Goal: Task Accomplishment & Management: Complete application form

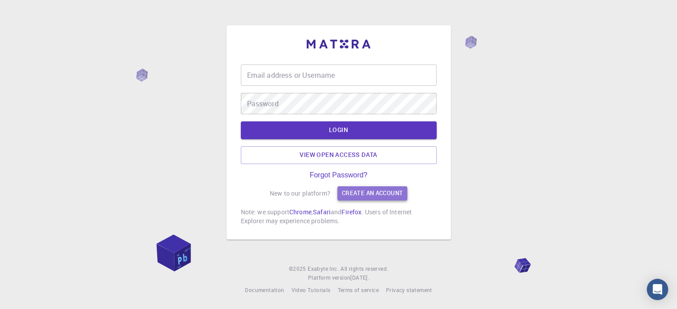
click at [375, 193] on div "Email address or Username Email address or Username Password Password LOGIN Vie…" at bounding box center [339, 145] width 196 height 161
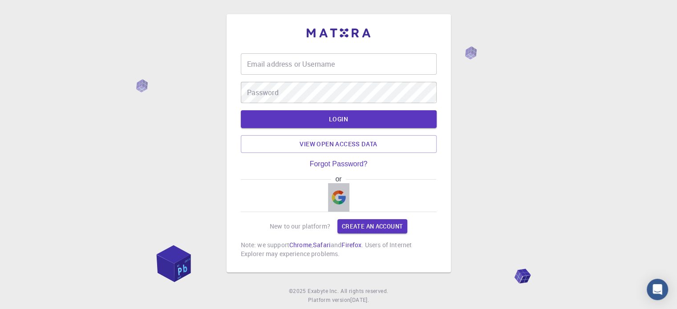
click at [340, 195] on img "button" at bounding box center [339, 198] width 14 height 14
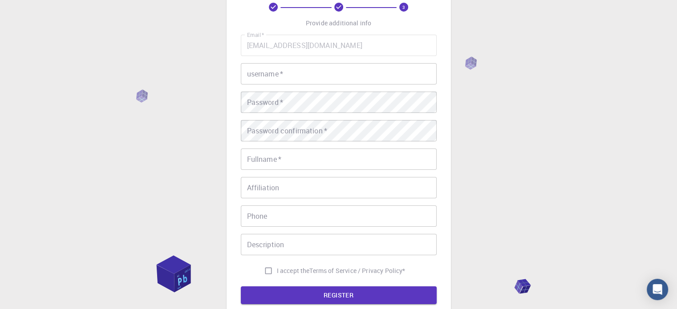
scroll to position [143, 0]
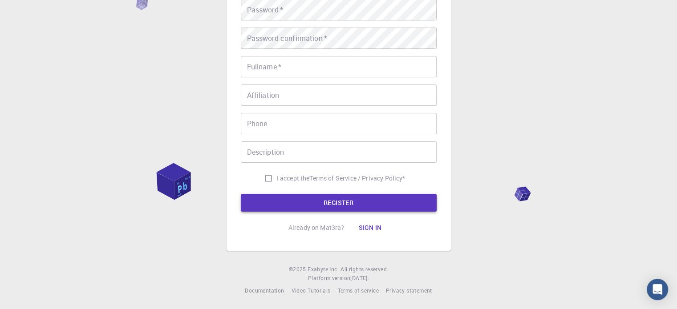
click at [339, 203] on button "REGISTER" at bounding box center [339, 203] width 196 height 18
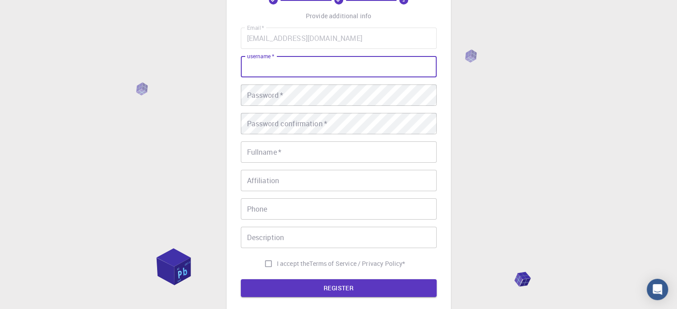
scroll to position [25, 0]
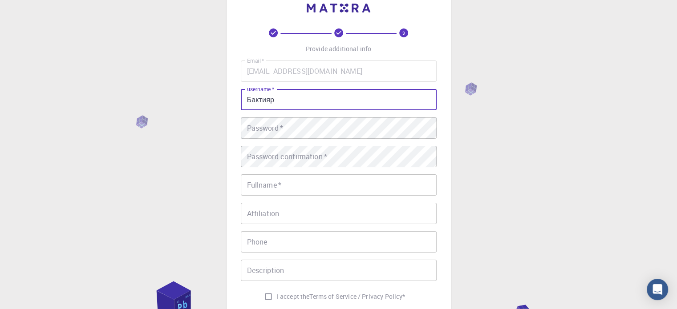
click at [292, 104] on input "Бактияр" at bounding box center [339, 99] width 196 height 21
type input "baka86"
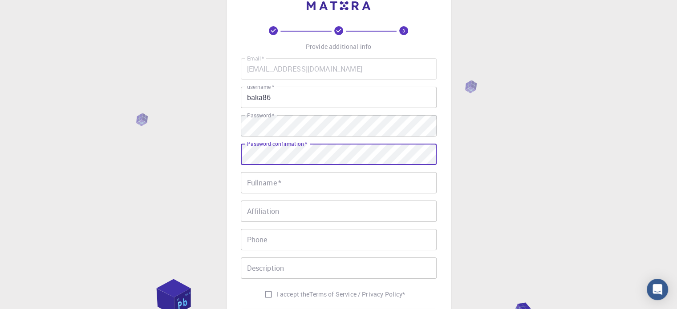
scroll to position [69, 0]
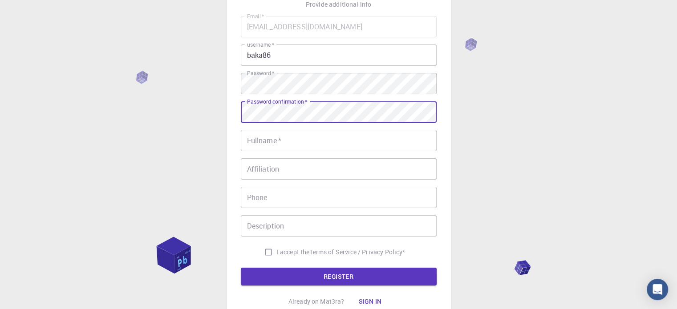
click at [280, 142] on input "Fullname   *" at bounding box center [339, 140] width 196 height 21
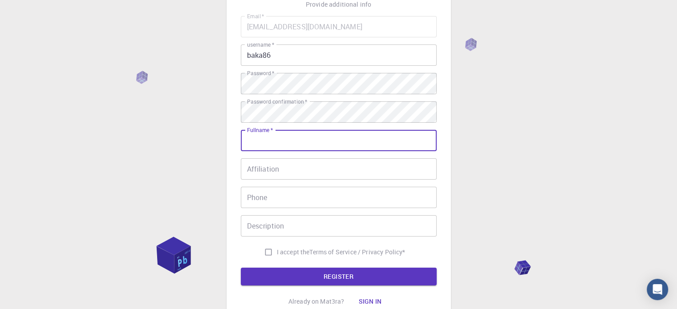
click at [268, 140] on input "Fullname   *" at bounding box center [339, 140] width 196 height 21
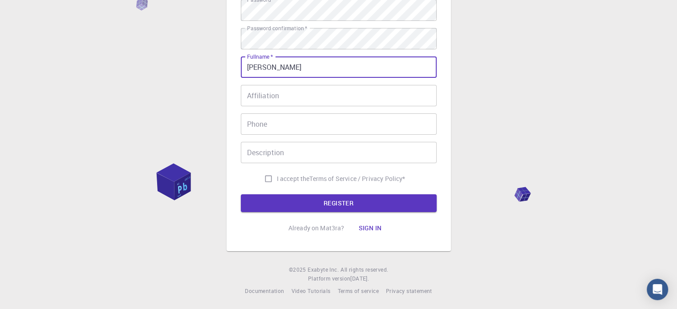
scroll to position [143, 0]
type input "[PERSON_NAME]"
click at [266, 178] on input "I accept the Terms of Service / Privacy Policy *" at bounding box center [268, 178] width 17 height 17
checkbox input "true"
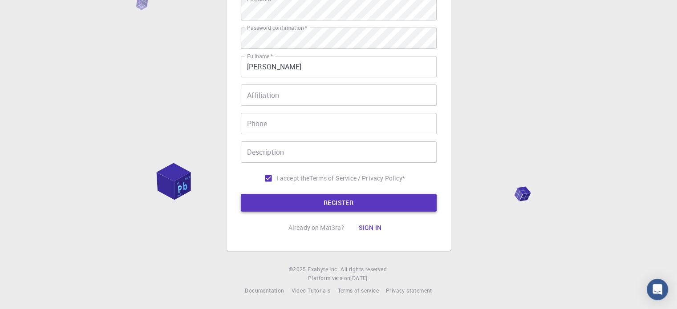
click at [326, 202] on button "REGISTER" at bounding box center [339, 203] width 196 height 18
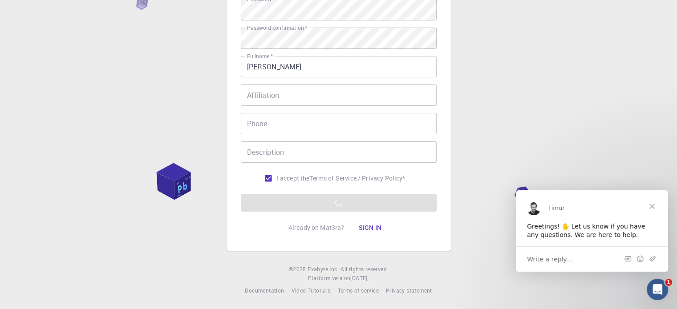
scroll to position [0, 0]
click at [654, 206] on span "Close" at bounding box center [652, 206] width 32 height 32
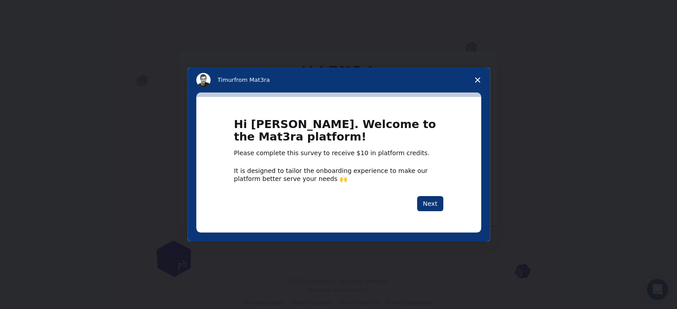
click at [476, 81] on polygon "Close survey" at bounding box center [477, 79] width 5 height 5
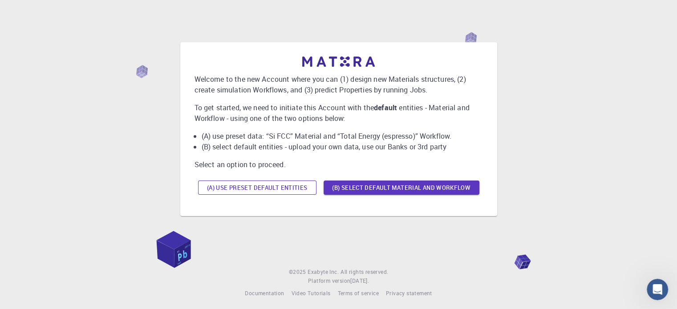
scroll to position [12, 0]
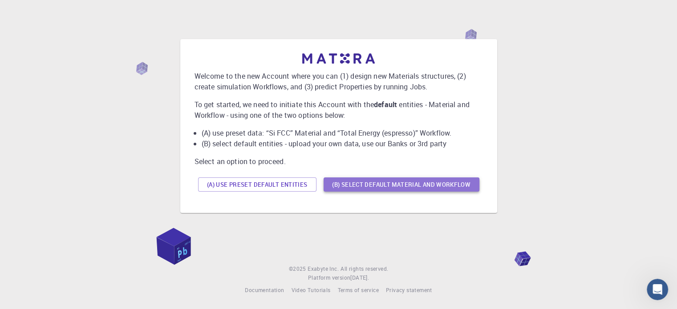
click at [367, 188] on button "(B) Select default material and workflow" at bounding box center [402, 185] width 156 height 14
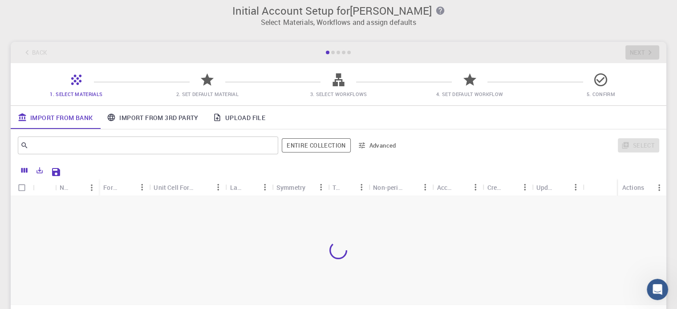
scroll to position [0, 0]
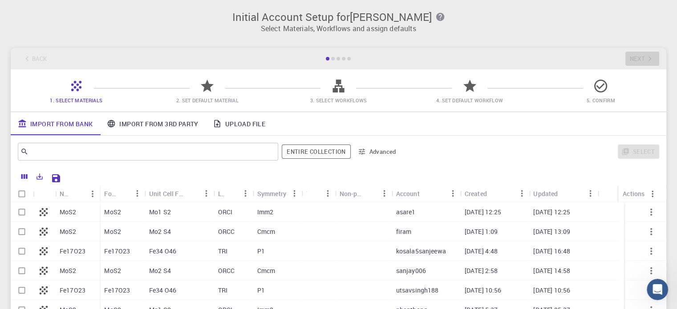
click at [122, 215] on div "MoS2" at bounding box center [122, 213] width 45 height 20
checkbox input "true"
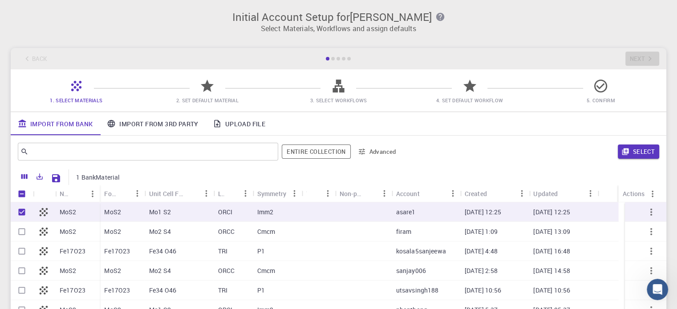
click at [118, 213] on p "MoS2" at bounding box center [112, 212] width 17 height 9
checkbox input "false"
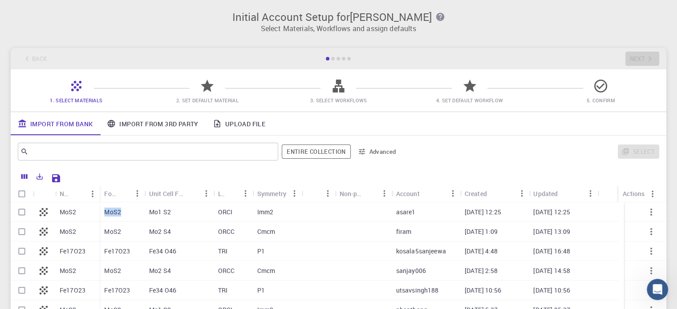
click at [118, 213] on p "MoS2" at bounding box center [112, 212] width 17 height 9
checkbox input "true"
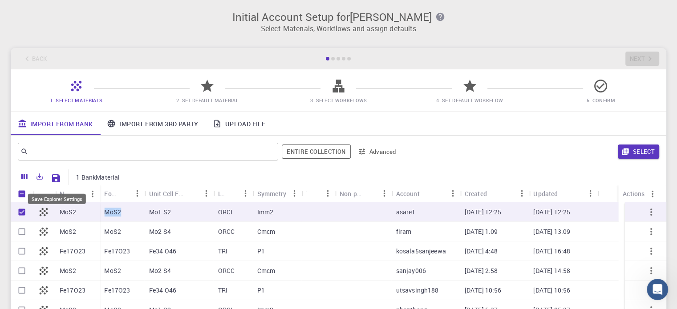
click at [51, 176] on icon "Save Explorer Settings" at bounding box center [56, 178] width 11 height 11
click at [647, 154] on button "Select" at bounding box center [638, 152] width 41 height 14
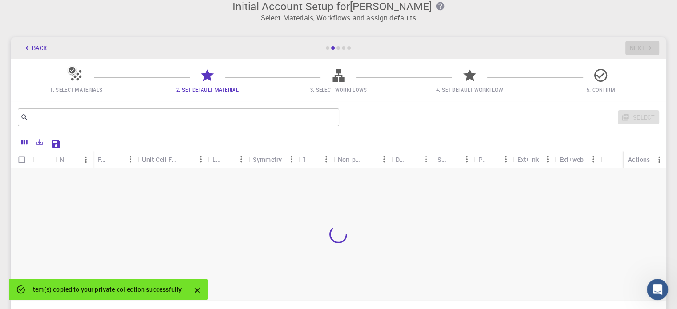
scroll to position [5, 0]
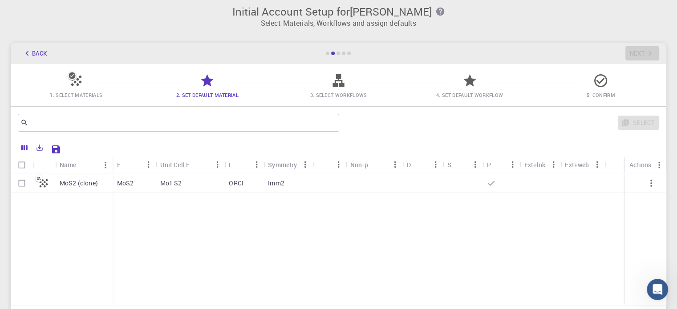
click at [80, 90] on span "1. Select Materials" at bounding box center [76, 94] width 124 height 9
click at [74, 85] on icon at bounding box center [77, 81] width 16 height 16
click at [27, 51] on icon "button" at bounding box center [27, 54] width 10 height 10
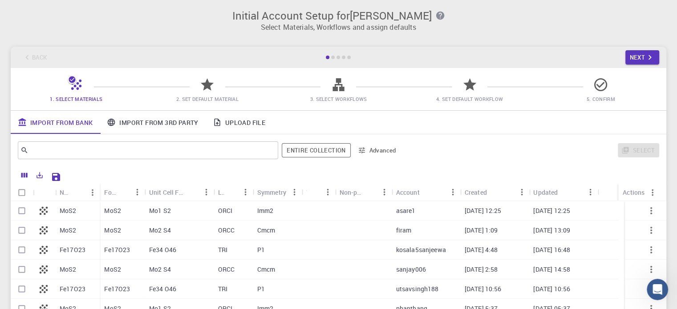
scroll to position [0, 0]
click at [60, 197] on div "Icon" at bounding box center [56, 193] width 9 height 17
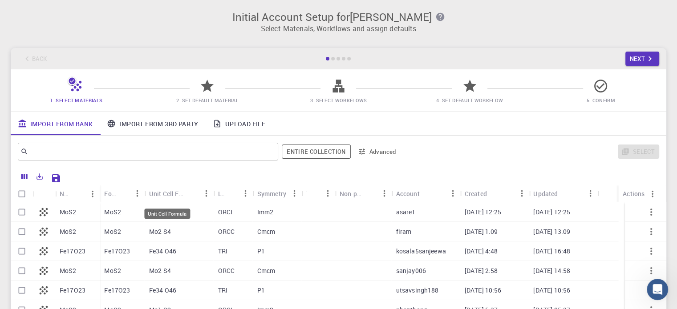
click at [150, 193] on div "Unit Cell Formula" at bounding box center [167, 193] width 36 height 17
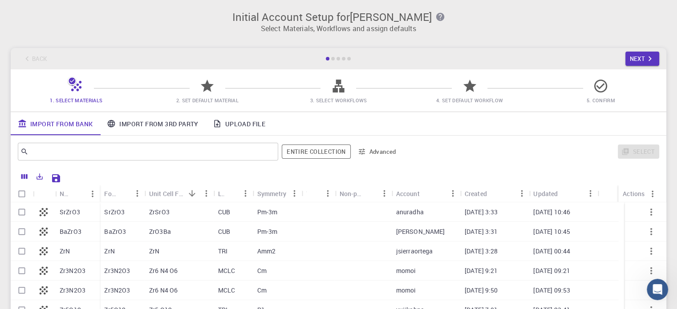
click at [154, 228] on p "ZrO3Ba" at bounding box center [160, 232] width 22 height 9
checkbox input "true"
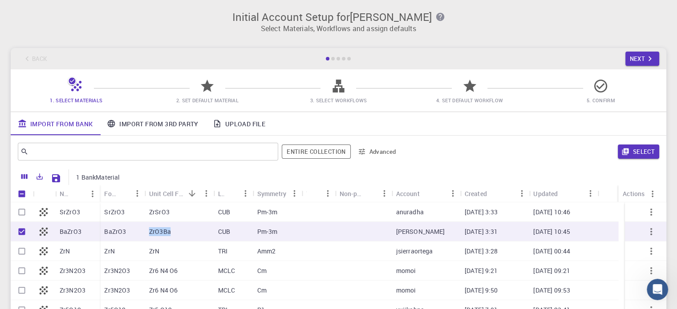
click at [154, 228] on p "ZrO3Ba" at bounding box center [160, 232] width 22 height 9
checkbox input "false"
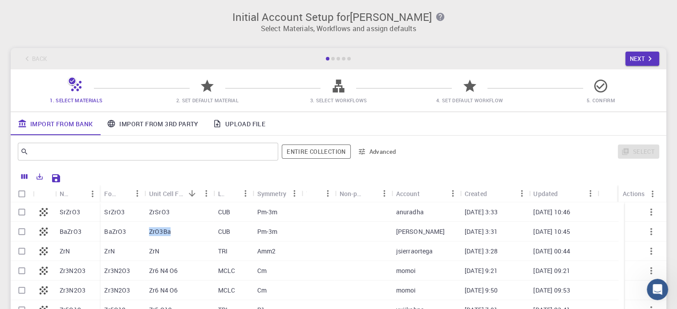
click at [154, 228] on p "ZrO3Ba" at bounding box center [160, 232] width 22 height 9
checkbox input "true"
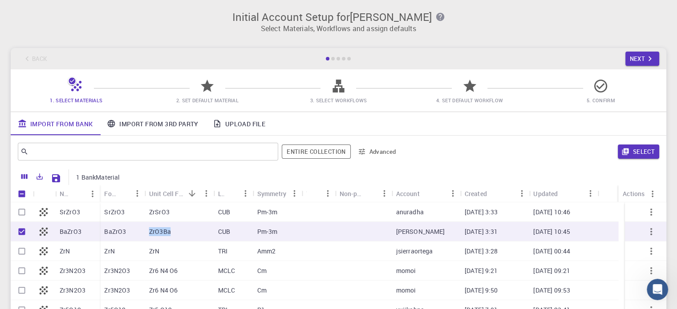
click at [154, 228] on p "ZrO3Ba" at bounding box center [160, 232] width 22 height 9
checkbox input "false"
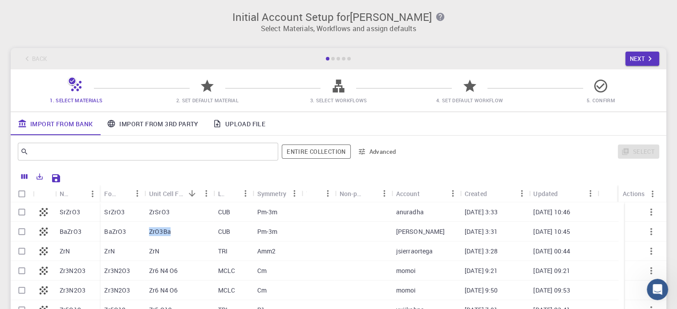
click at [154, 228] on p "ZrO3Ba" at bounding box center [160, 232] width 22 height 9
checkbox input "true"
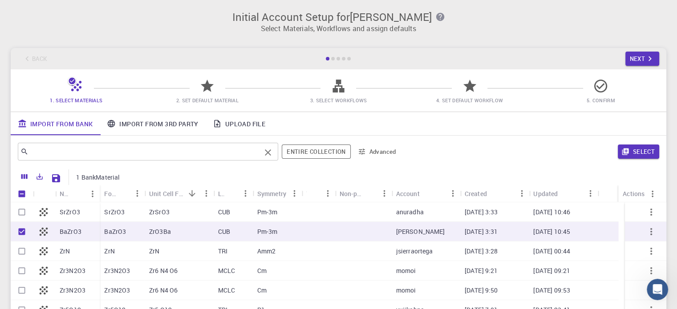
click at [152, 154] on input "text" at bounding box center [144, 152] width 232 height 12
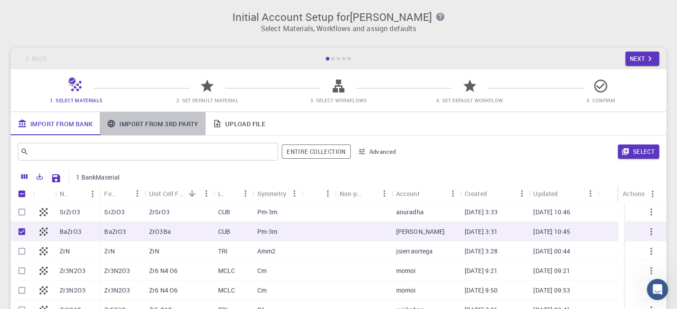
click at [144, 124] on link "Import From 3rd Party" at bounding box center [153, 123] width 106 height 23
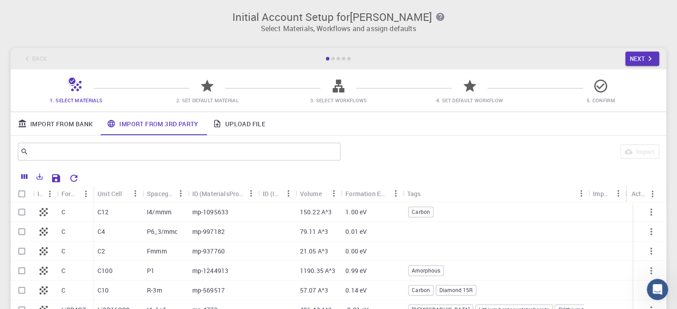
click at [255, 126] on link "Upload File" at bounding box center [239, 123] width 67 height 23
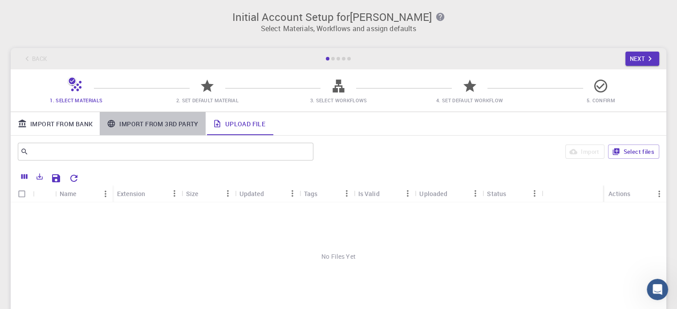
click at [186, 120] on link "Import From 3rd Party" at bounding box center [153, 123] width 106 height 23
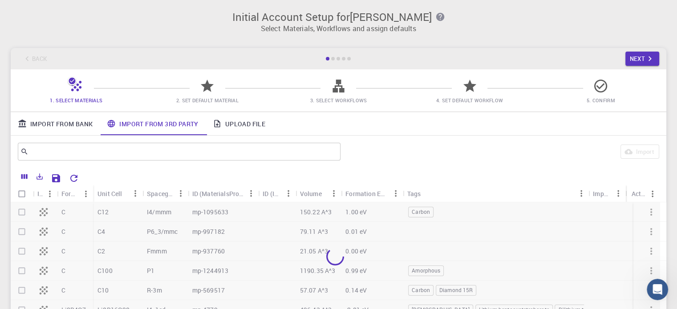
click at [205, 92] on icon at bounding box center [207, 86] width 16 height 16
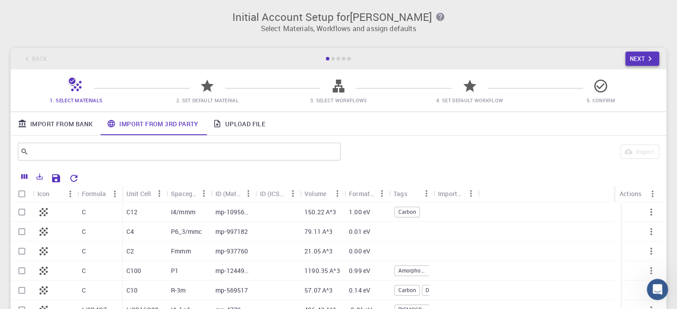
click at [651, 58] on icon "button" at bounding box center [650, 59] width 3 height 5
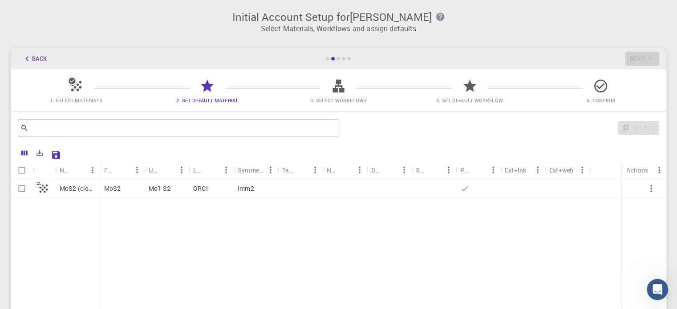
click at [651, 58] on div "Back Next" at bounding box center [339, 58] width 656 height 21
click at [646, 59] on div "Back Next" at bounding box center [339, 58] width 656 height 21
click at [25, 189] on input "Select row" at bounding box center [21, 188] width 17 height 17
checkbox input "true"
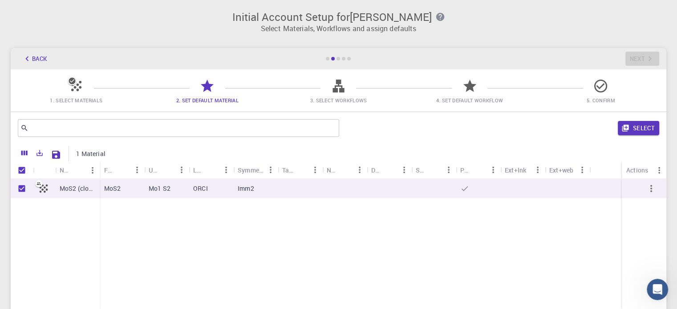
checkbox input "true"
click at [636, 127] on button "Select" at bounding box center [638, 128] width 41 height 14
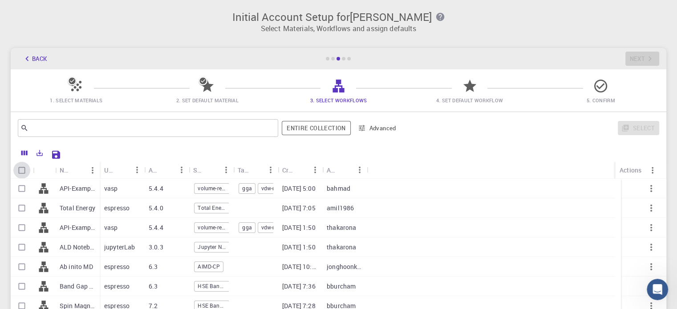
click at [22, 167] on input "Select all rows" at bounding box center [21, 170] width 17 height 17
checkbox input "true"
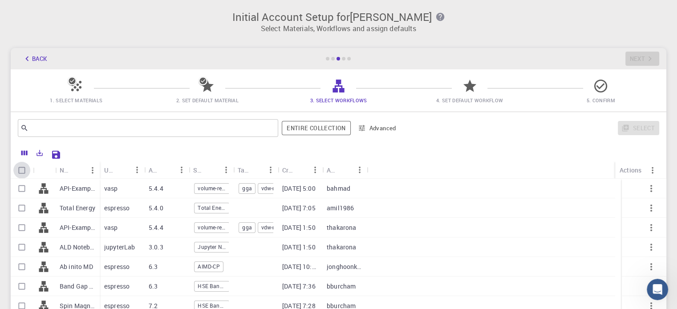
checkbox input "true"
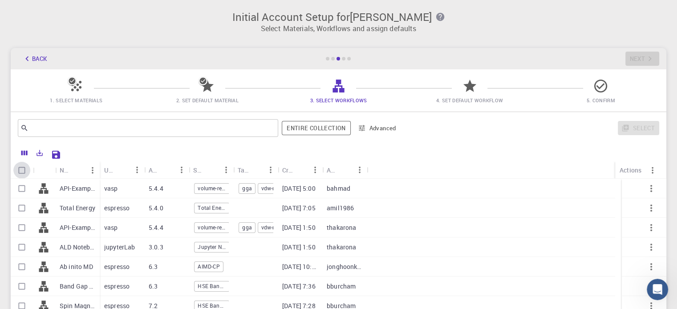
checkbox input "true"
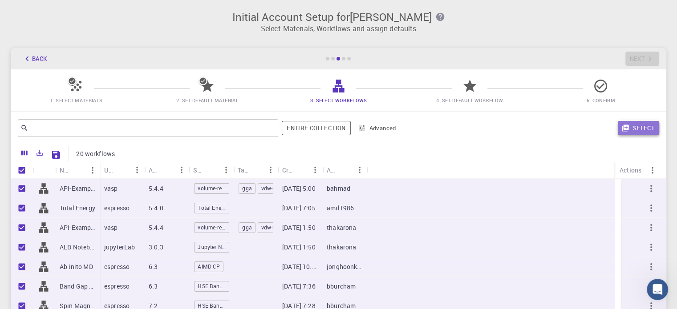
click at [642, 128] on button "Select" at bounding box center [638, 128] width 41 height 14
click at [475, 94] on icon at bounding box center [470, 86] width 16 height 16
